Goal: Task Accomplishment & Management: Complete application form

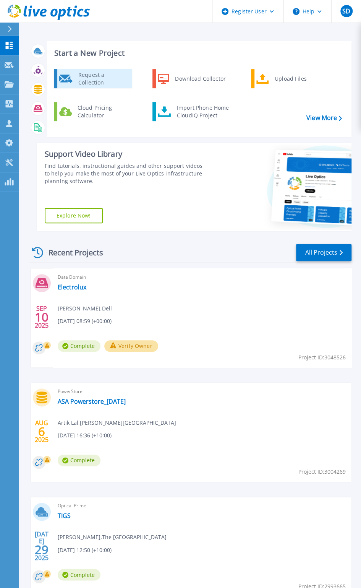
click at [115, 81] on div "Request a Collection" at bounding box center [103, 78] width 56 height 15
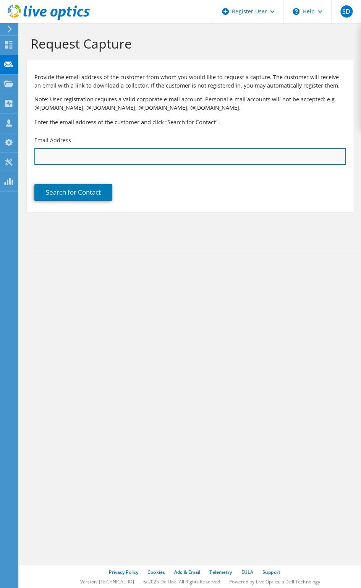
click at [89, 155] on input "text" at bounding box center [190, 156] width 312 height 17
click at [108, 157] on input "text" at bounding box center [190, 156] width 312 height 17
paste input "kevin.moe@jameshardie.com.au"
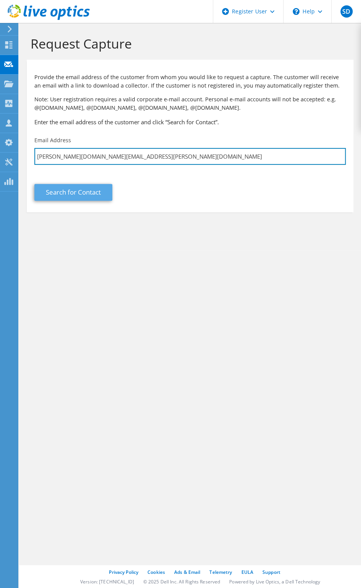
type input "kevin.moe@jameshardie.com.au"
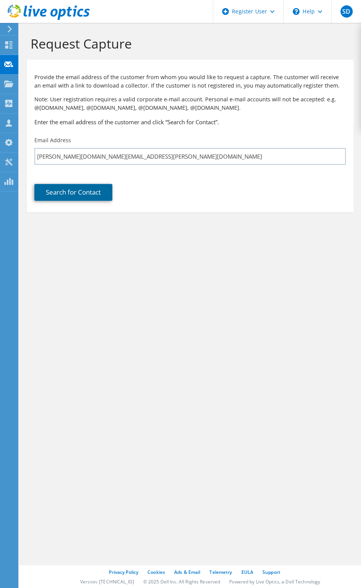
click at [89, 189] on link "Search for Contact" at bounding box center [73, 192] width 78 height 17
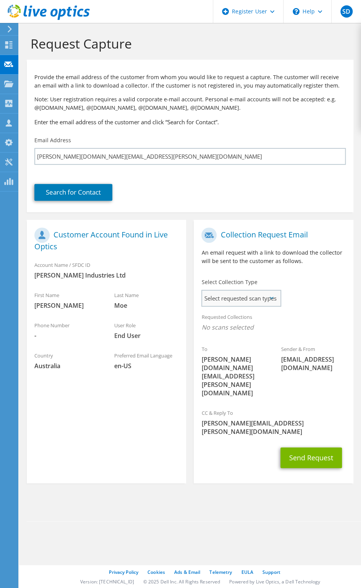
click at [264, 297] on span "Select requested scan types" at bounding box center [241, 298] width 78 height 15
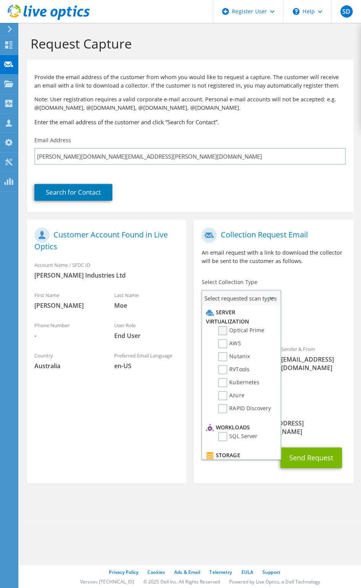
click at [226, 331] on label "Optical Prime" at bounding box center [241, 330] width 46 height 9
click at [0, 0] on input "Optical Prime" at bounding box center [0, 0] width 0 height 0
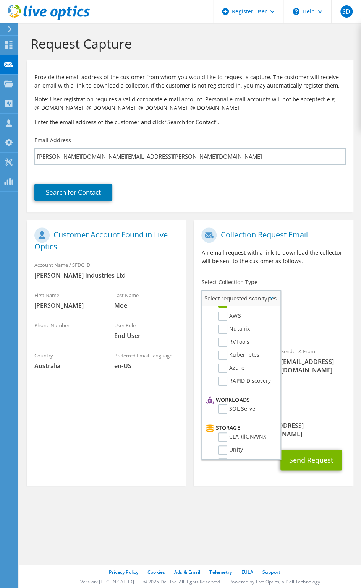
scroll to position [38, 0]
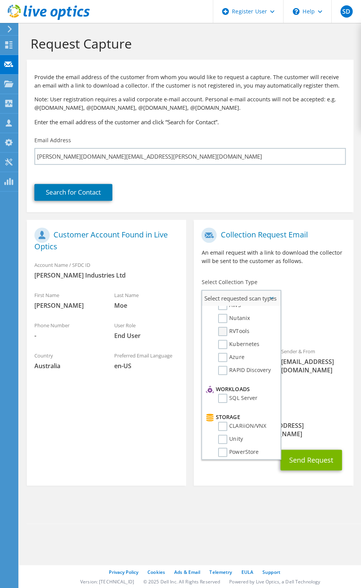
click at [223, 329] on label "RVTools" at bounding box center [233, 331] width 31 height 9
click at [0, 0] on input "RVTools" at bounding box center [0, 0] width 0 height 0
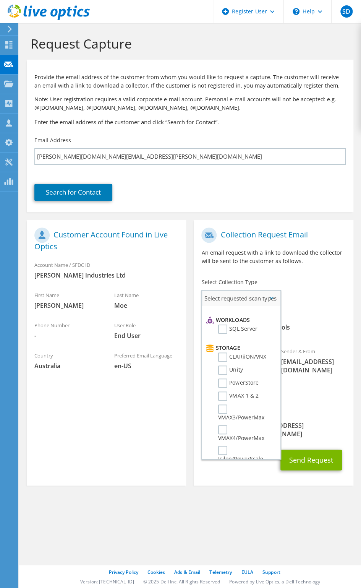
scroll to position [115, 0]
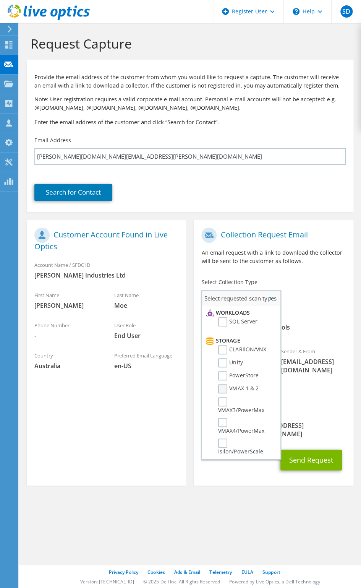
click at [226, 394] on label "VMAX 1 & 2" at bounding box center [238, 388] width 40 height 9
click at [0, 0] on input "VMAX 1 & 2" at bounding box center [0, 0] width 0 height 0
click at [224, 381] on label "PowerStore" at bounding box center [238, 375] width 40 height 9
click at [0, 0] on input "PowerStore" at bounding box center [0, 0] width 0 height 0
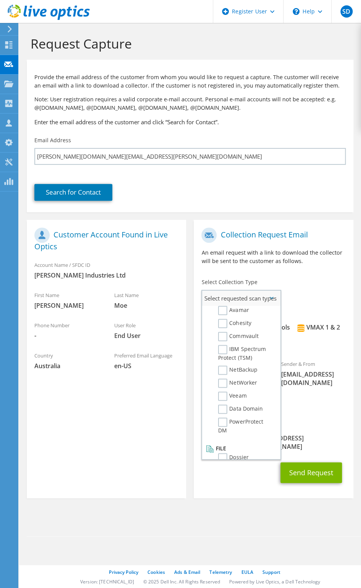
scroll to position [393, 0]
click at [224, 449] on label "Dossier" at bounding box center [233, 446] width 30 height 9
click at [0, 0] on input "Dossier" at bounding box center [0, 0] width 0 height 0
click at [223, 447] on label "Dossier" at bounding box center [233, 446] width 30 height 9
click at [0, 0] on input "Dossier" at bounding box center [0, 0] width 0 height 0
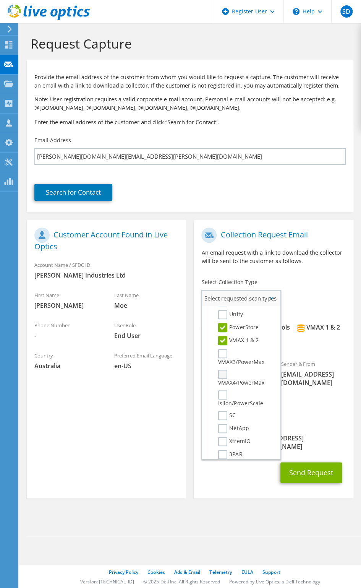
scroll to position [153, 0]
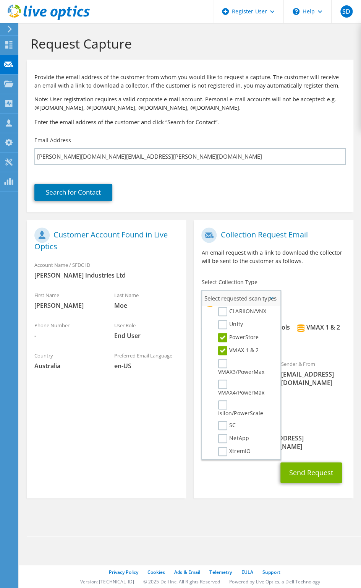
click at [223, 355] on label "VMAX 1 & 2" at bounding box center [238, 350] width 40 height 9
click at [0, 0] on input "VMAX 1 & 2" at bounding box center [0, 0] width 0 height 0
click at [223, 373] on label "VMAX3/PowerMax" at bounding box center [245, 367] width 54 height 17
click at [0, 0] on input "VMAX3/PowerMax" at bounding box center [0, 0] width 0 height 0
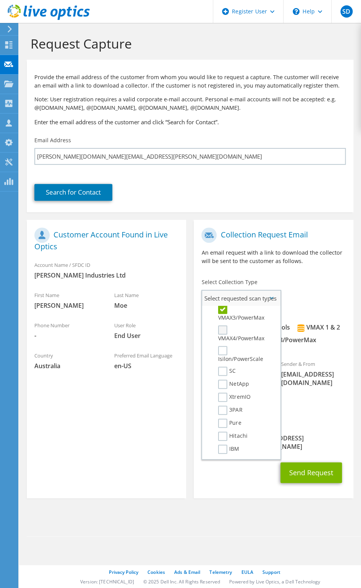
scroll to position [202, 0]
click at [225, 323] on label "VMAX3/PowerMax" at bounding box center [245, 319] width 54 height 17
click at [0, 0] on input "VMAX3/PowerMax" at bounding box center [0, 0] width 0 height 0
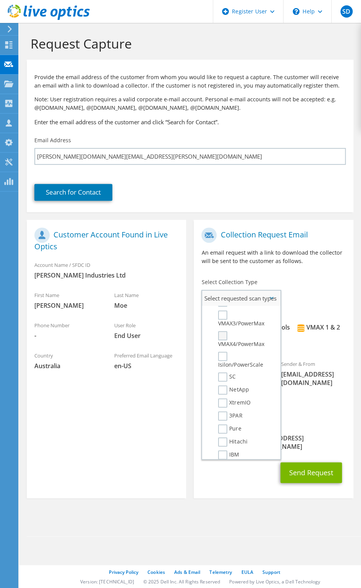
click at [223, 348] on label "VMAX4/PowerMax" at bounding box center [245, 339] width 54 height 17
click at [0, 0] on input "VMAX4/PowerMax" at bounding box center [0, 0] width 0 height 0
click at [308, 420] on div "CC & Reply To Sweta.Dubey@dell.com" at bounding box center [274, 437] width 160 height 35
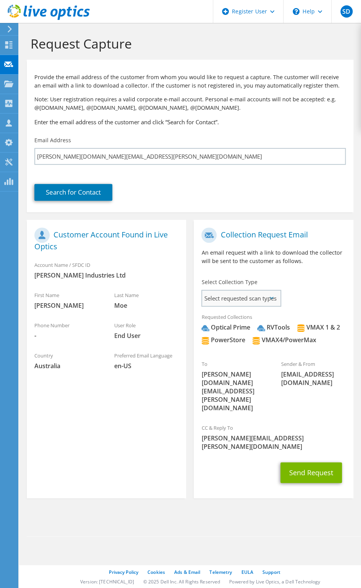
click at [253, 300] on span "Select requested scan types" at bounding box center [241, 298] width 78 height 15
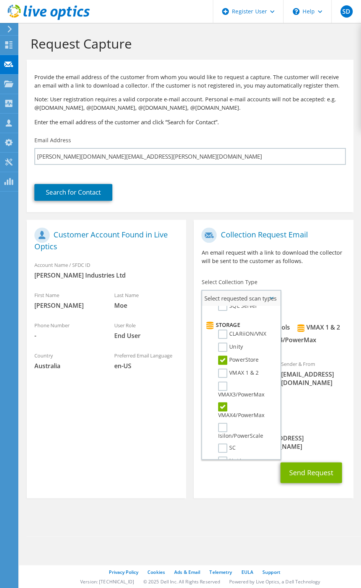
scroll to position [87, 0]
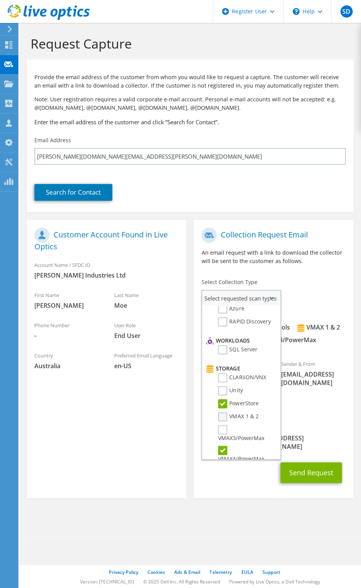
click at [223, 422] on label "VMAX 1 & 2" at bounding box center [238, 416] width 40 height 9
click at [0, 0] on input "VMAX 1 & 2" at bounding box center [0, 0] width 0 height 0
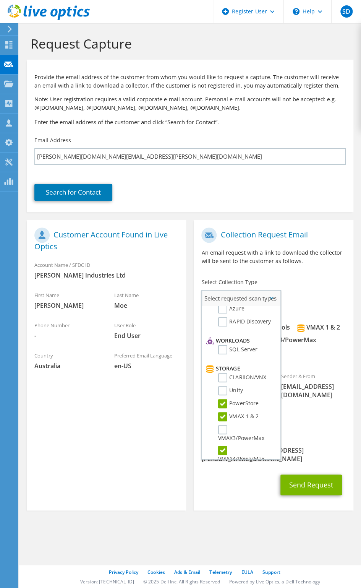
click at [223, 422] on label "VMAX 1 & 2" at bounding box center [238, 416] width 40 height 9
click at [0, 0] on input "VMAX 1 & 2" at bounding box center [0, 0] width 0 height 0
click at [327, 330] on span "Optical Prime RVTools VMAX 1 & 2 PowerStore VMAX4/PowerMax VMAX 1 & 2" at bounding box center [274, 341] width 144 height 37
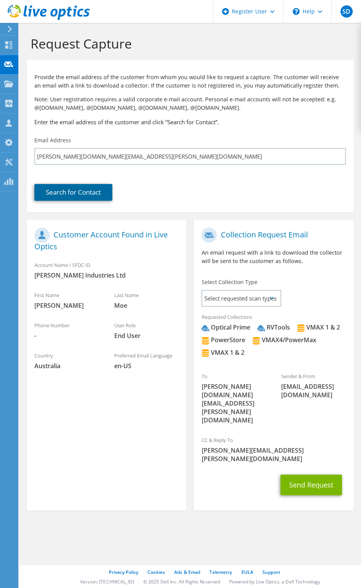
click at [72, 194] on link "Search for Contact" at bounding box center [73, 192] width 78 height 17
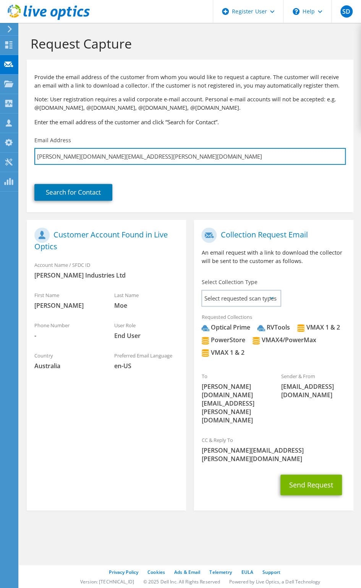
drag, startPoint x: 125, startPoint y: 156, endPoint x: 25, endPoint y: 153, distance: 100.3
click at [25, 153] on section "Request Capture Provide the email address of the customer from whom you would l…" at bounding box center [190, 286] width 342 height 526
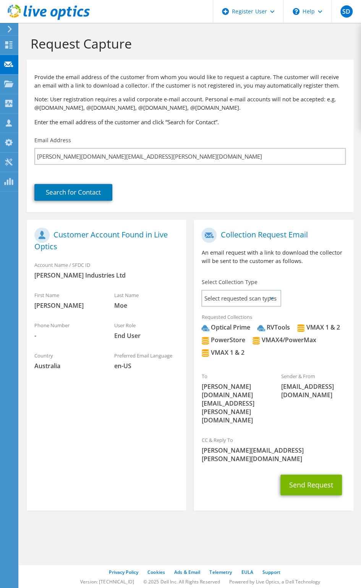
click at [7, 31] on div at bounding box center [8, 29] width 8 height 7
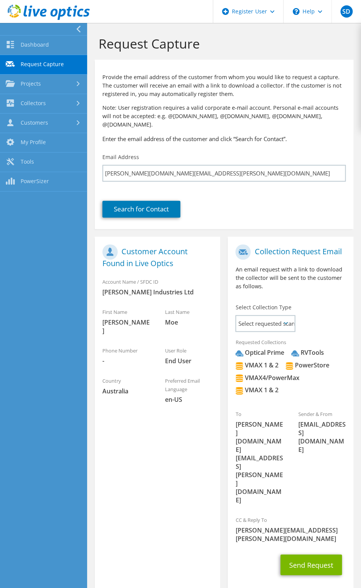
scroll to position [125, 0]
click at [38, 50] on link "Dashboard" at bounding box center [43, 46] width 87 height 20
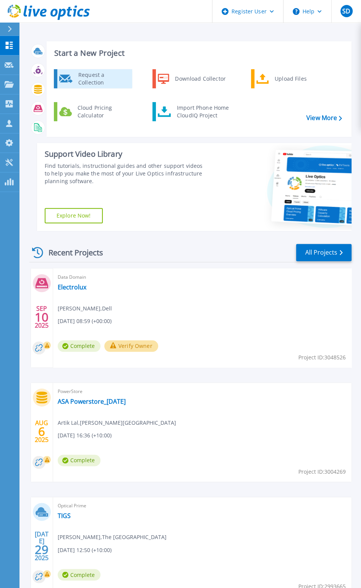
click at [76, 75] on div "Request a Collection" at bounding box center [103, 78] width 56 height 15
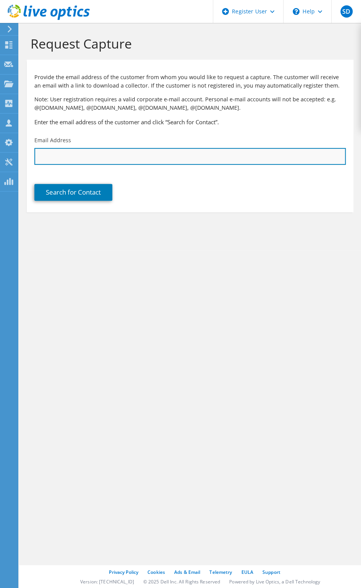
click at [104, 160] on input "text" at bounding box center [190, 156] width 312 height 17
paste input "kevin.moe@jameshardie.com.au"
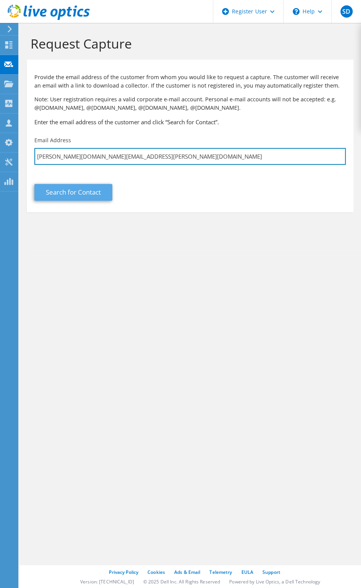
type input "kevin.moe@jameshardie.com.au"
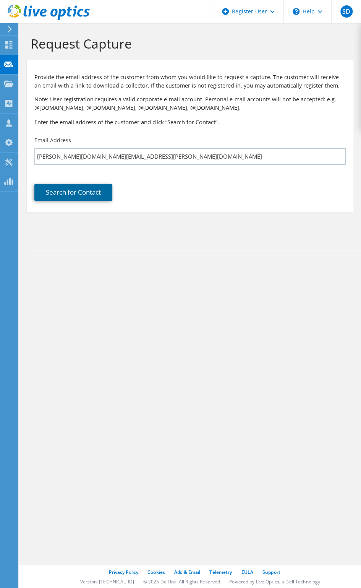
click at [63, 194] on link "Search for Contact" at bounding box center [73, 192] width 78 height 17
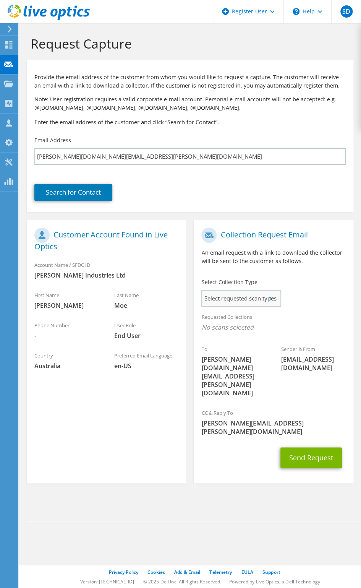
click at [247, 304] on span "Select requested scan types" at bounding box center [241, 298] width 78 height 15
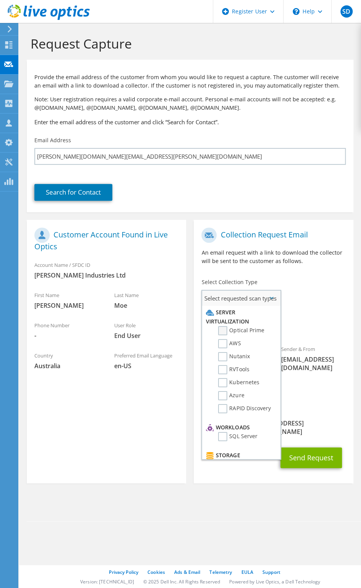
click at [221, 334] on label "Optical Prime" at bounding box center [241, 330] width 46 height 9
click at [0, 0] on input "Optical Prime" at bounding box center [0, 0] width 0 height 0
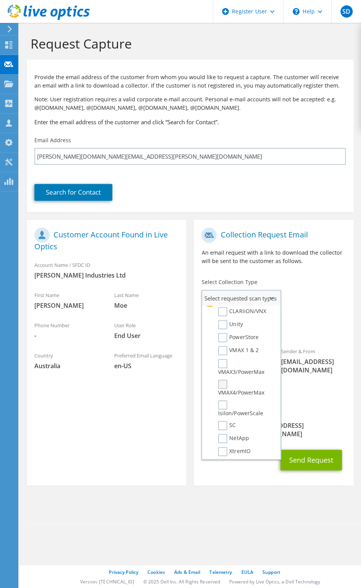
scroll to position [115, 0]
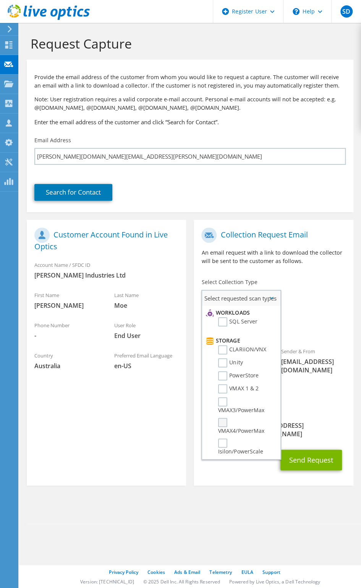
click at [223, 431] on label "VMAX4/PowerMax" at bounding box center [245, 426] width 54 height 17
click at [0, 0] on input "VMAX4/PowerMax" at bounding box center [0, 0] width 0 height 0
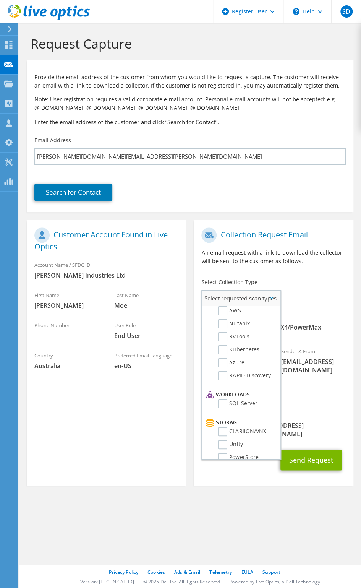
scroll to position [0, 0]
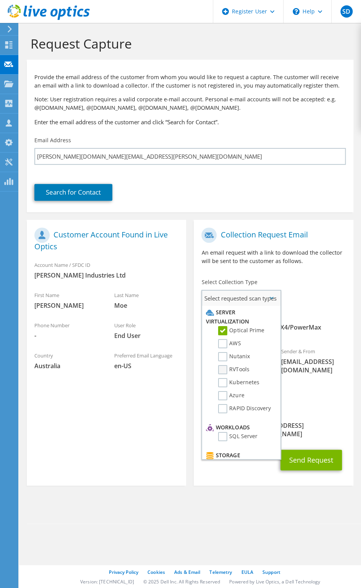
click at [224, 371] on label "RVTools" at bounding box center [233, 369] width 31 height 9
click at [0, 0] on input "RVTools" at bounding box center [0, 0] width 0 height 0
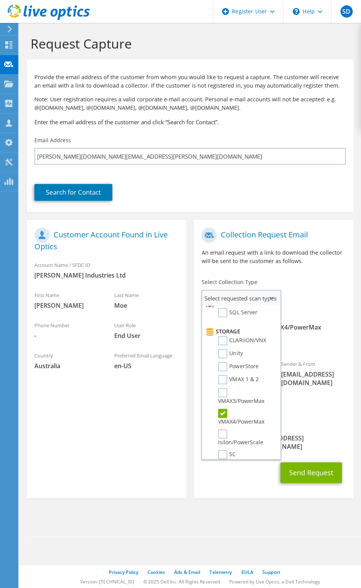
scroll to position [153, 0]
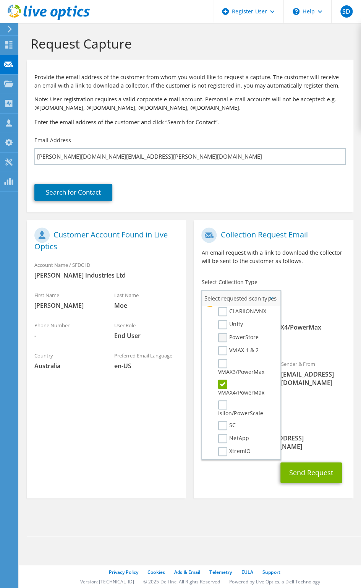
click at [226, 342] on label "PowerStore" at bounding box center [238, 337] width 40 height 9
click at [0, 0] on input "PowerStore" at bounding box center [0, 0] width 0 height 0
click at [307, 420] on div "CC & Reply To Sweta.Dubey@dell.com" at bounding box center [274, 437] width 160 height 35
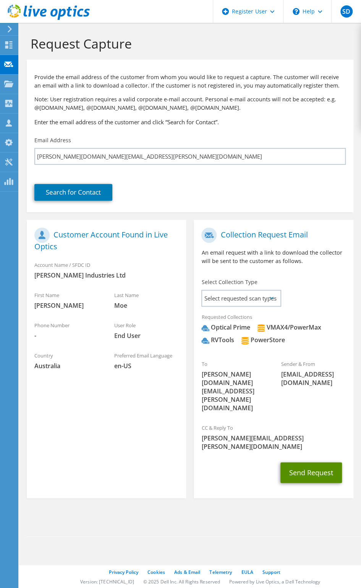
click at [304, 462] on button "Send Request" at bounding box center [312, 472] width 62 height 21
